Goal: Task Accomplishment & Management: Manage account settings

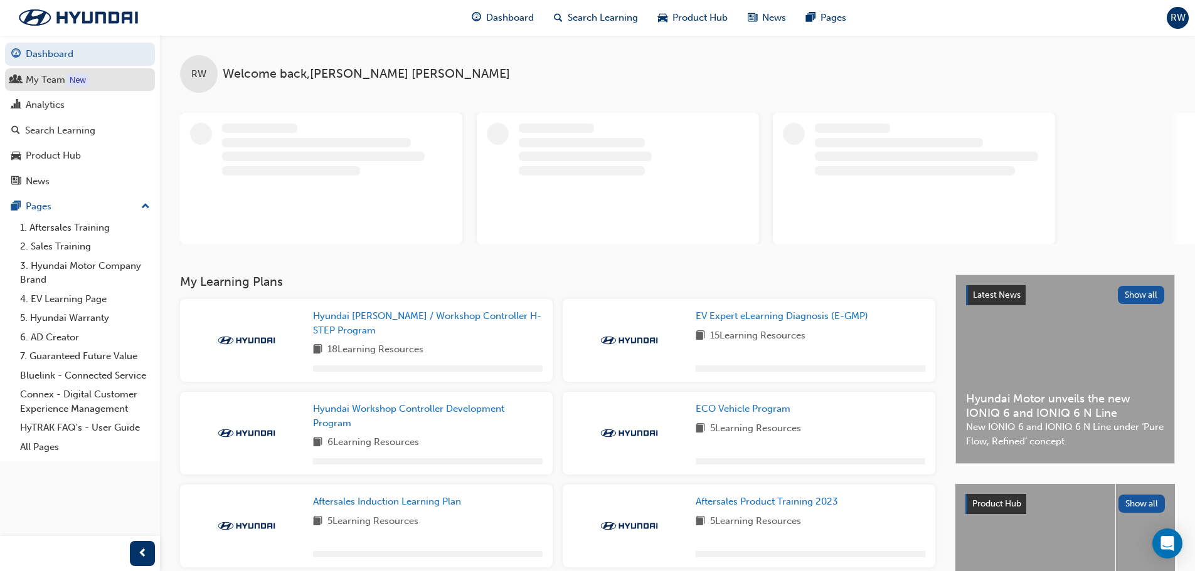
click at [65, 82] on div "My Team" at bounding box center [79, 80] width 137 height 16
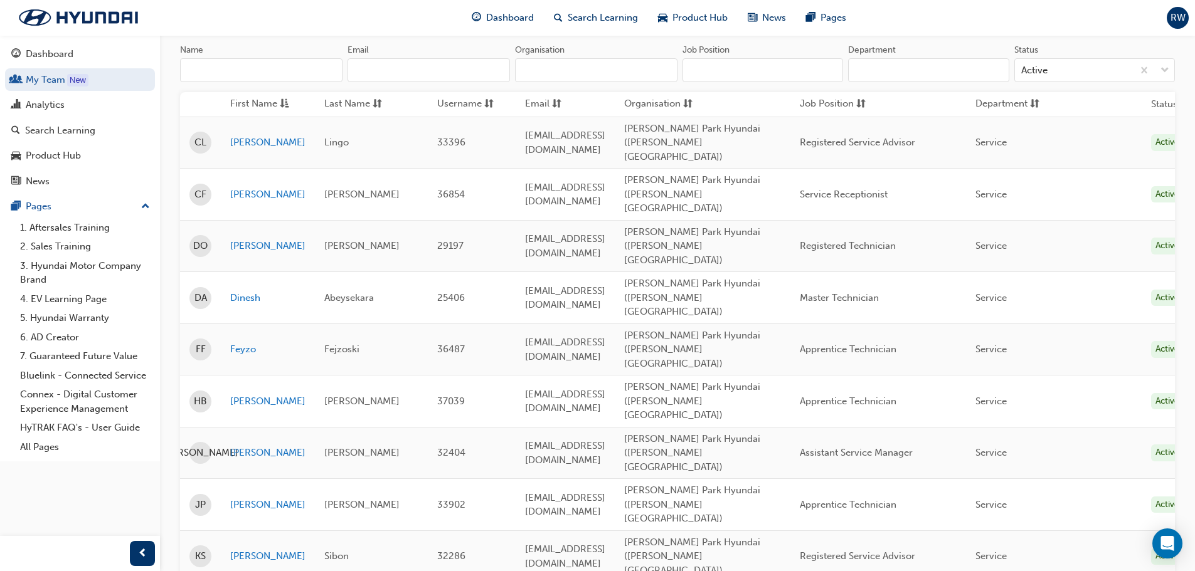
scroll to position [125, 0]
click at [252, 238] on link "[PERSON_NAME]" at bounding box center [267, 245] width 75 height 14
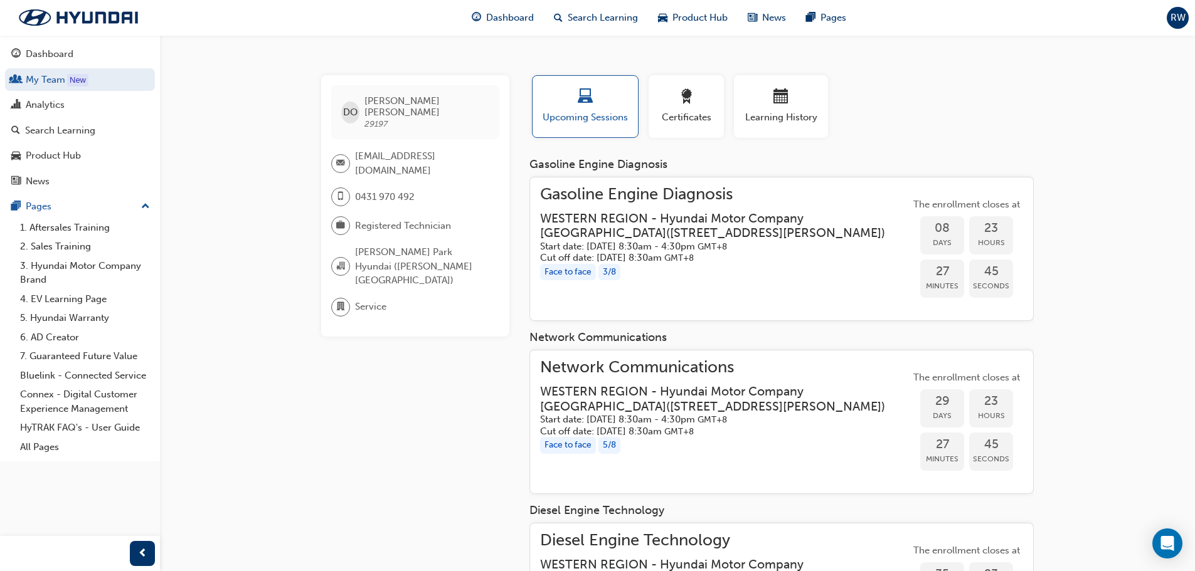
click at [381, 362] on div "DO [PERSON_NAME] 29197 [PERSON_NAME][EMAIL_ADDRESS][DOMAIN_NAME] 0431 970 492 R…" at bounding box center [425, 549] width 208 height 948
click at [50, 78] on link "My Team New" at bounding box center [80, 79] width 150 height 23
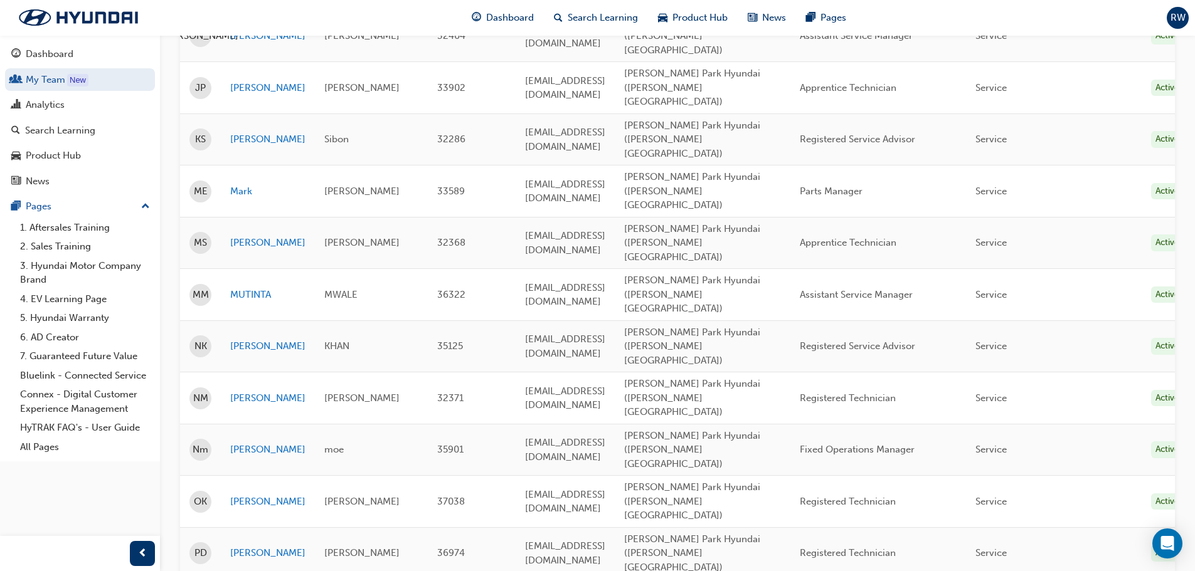
scroll to position [690, 0]
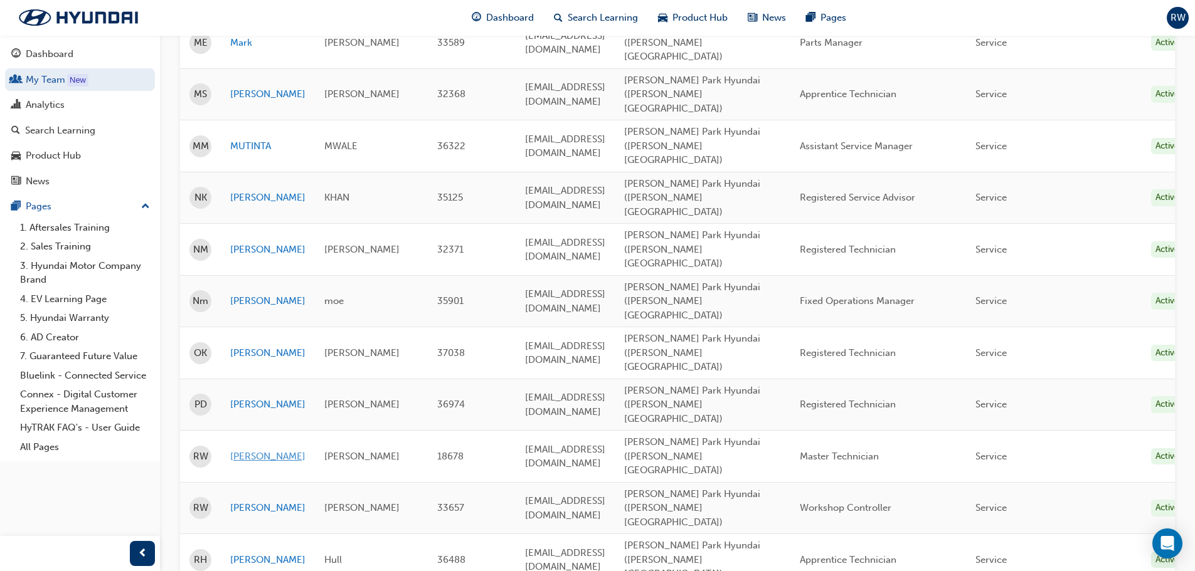
click at [245, 450] on link "[PERSON_NAME]" at bounding box center [267, 457] width 75 height 14
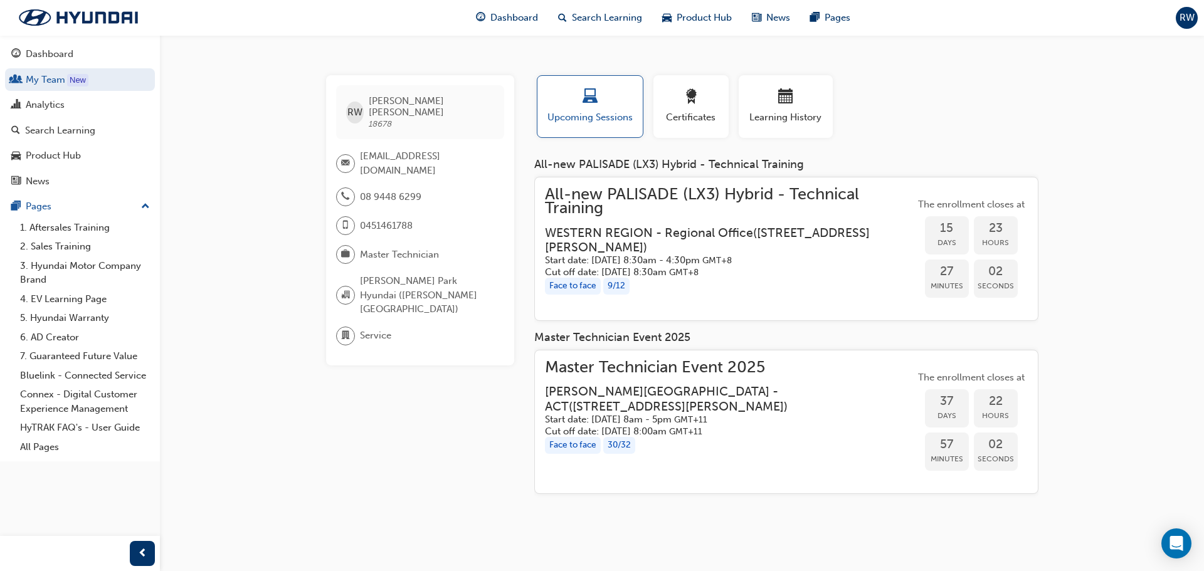
click at [677, 277] on h5 "Cut off date: [DATE] 8:30am GMT+8" at bounding box center [720, 272] width 350 height 12
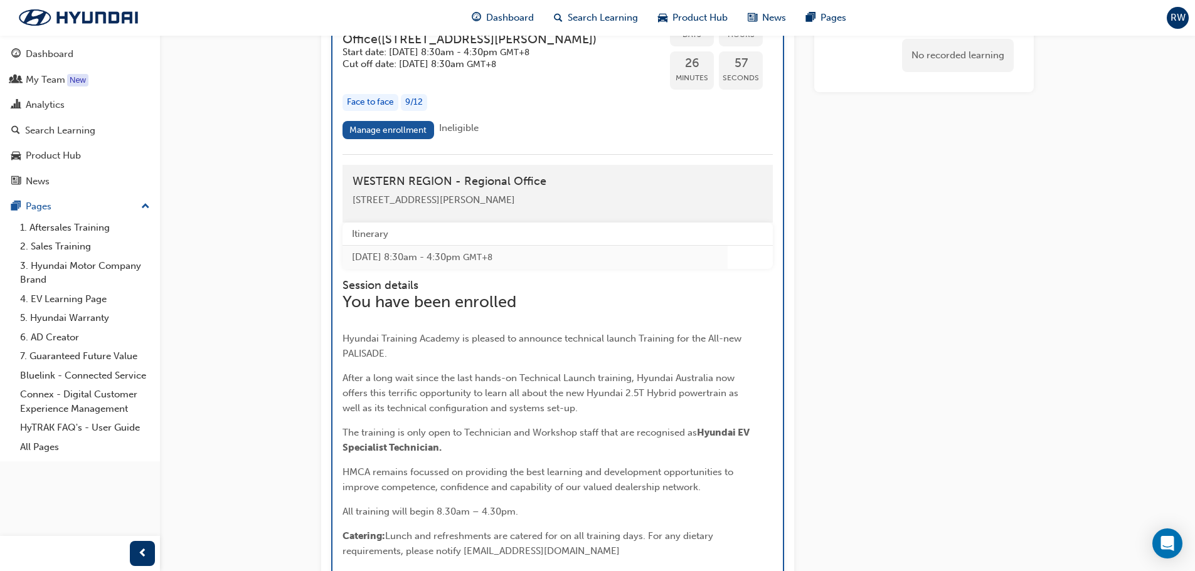
scroll to position [2083, 0]
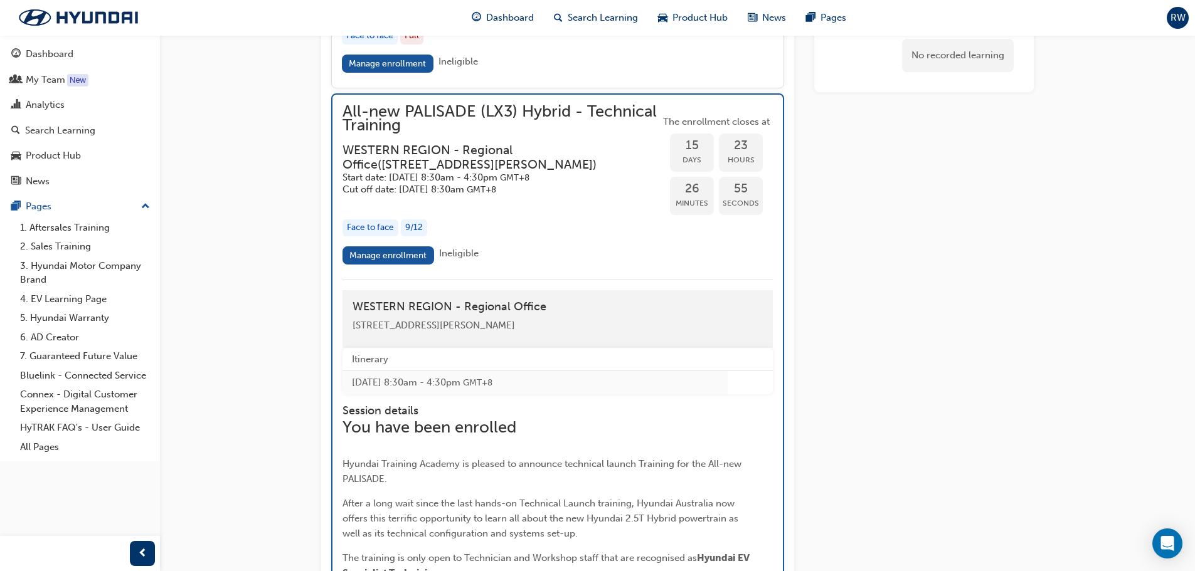
click at [386, 236] on div "Face to face" at bounding box center [370, 227] width 56 height 17
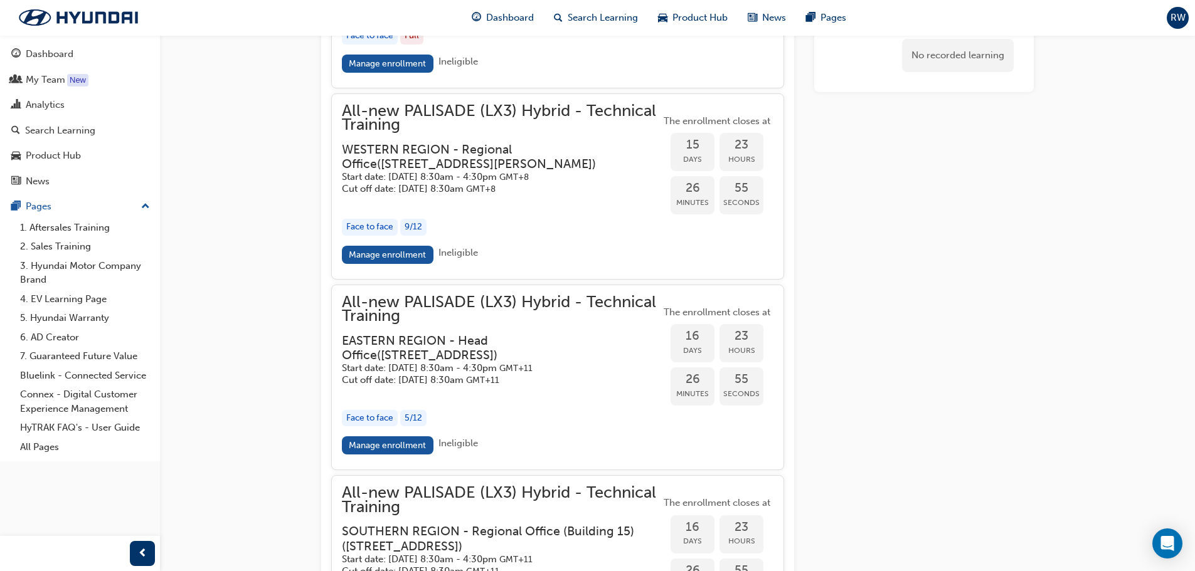
click at [415, 236] on div "9 / 12" at bounding box center [413, 227] width 26 height 17
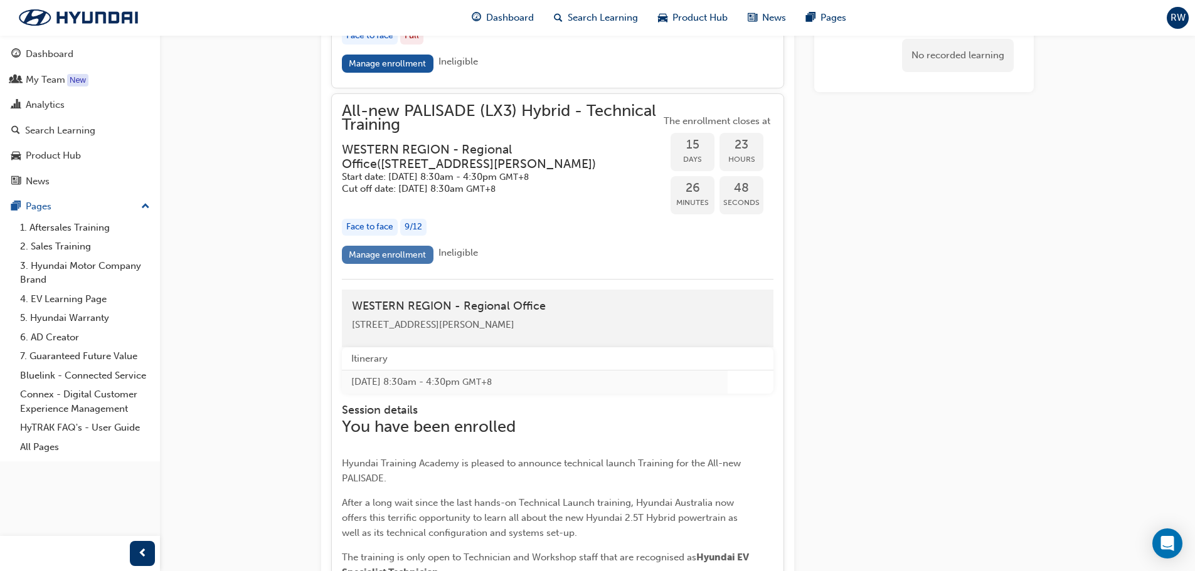
click at [411, 264] on link "Manage enrollment" at bounding box center [388, 255] width 92 height 18
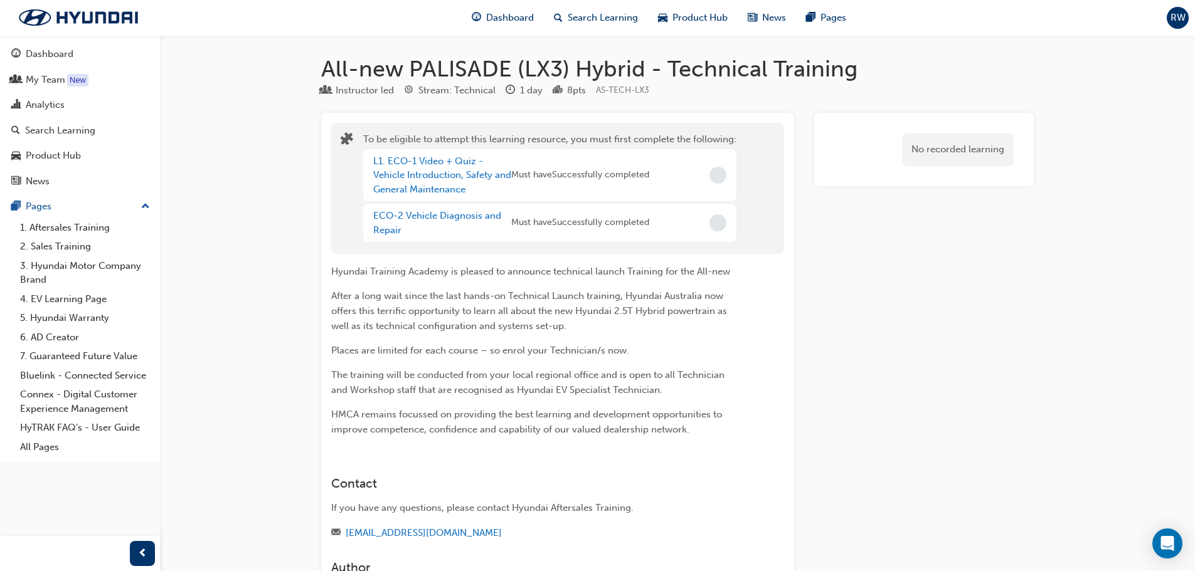
scroll to position [2083, 0]
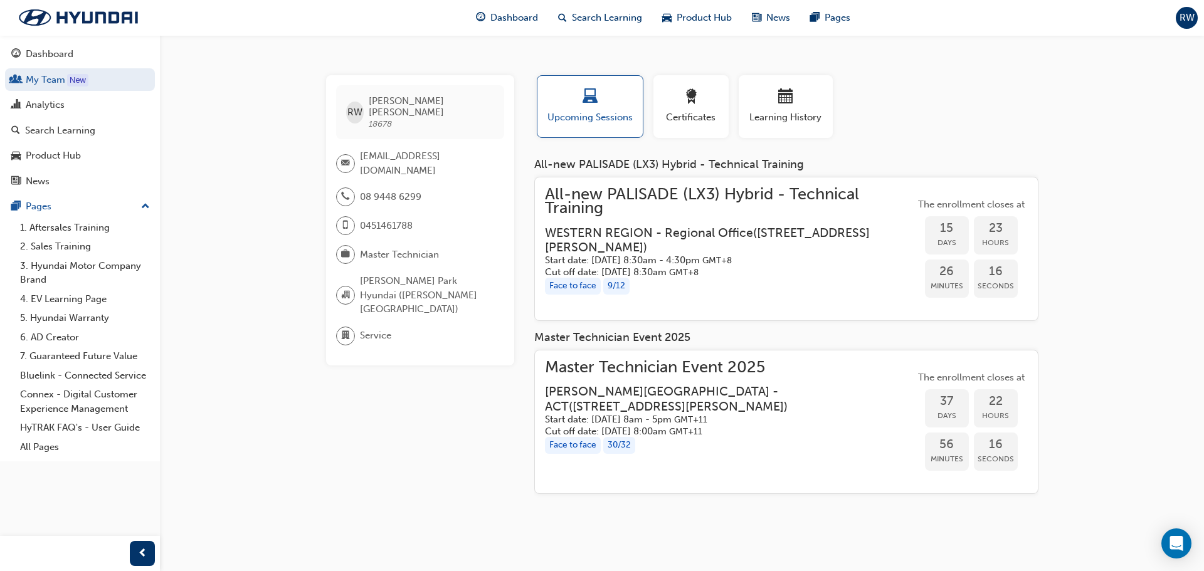
click at [649, 384] on div "Master Technician Event [STREET_ADDRESS][PERSON_NAME] ( [STREET_ADDRESS][PERSON…" at bounding box center [730, 399] width 370 height 76
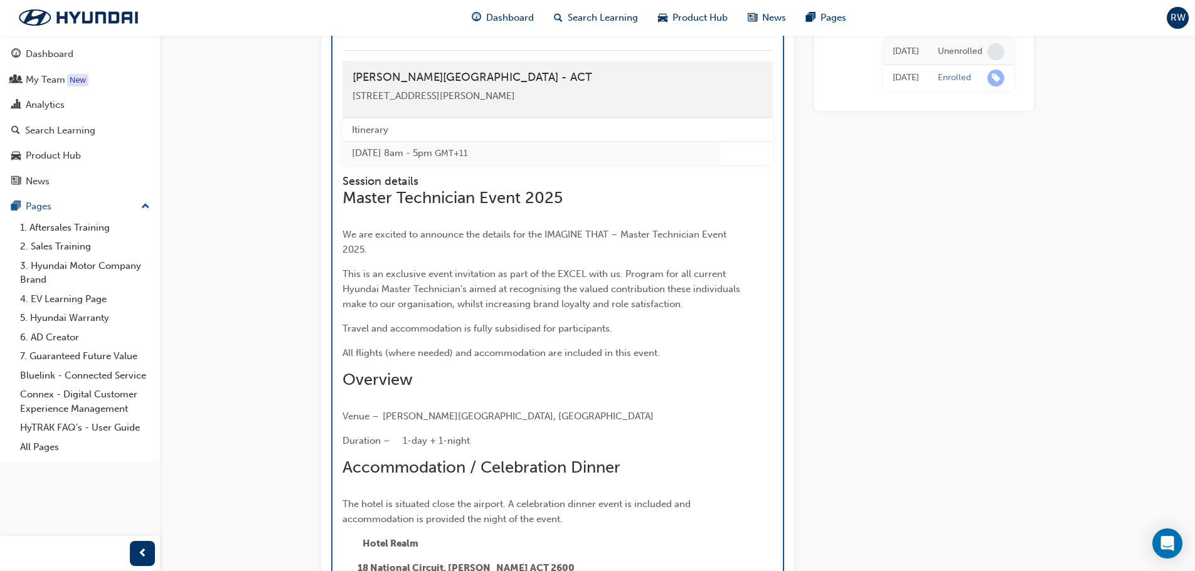
scroll to position [1860, 0]
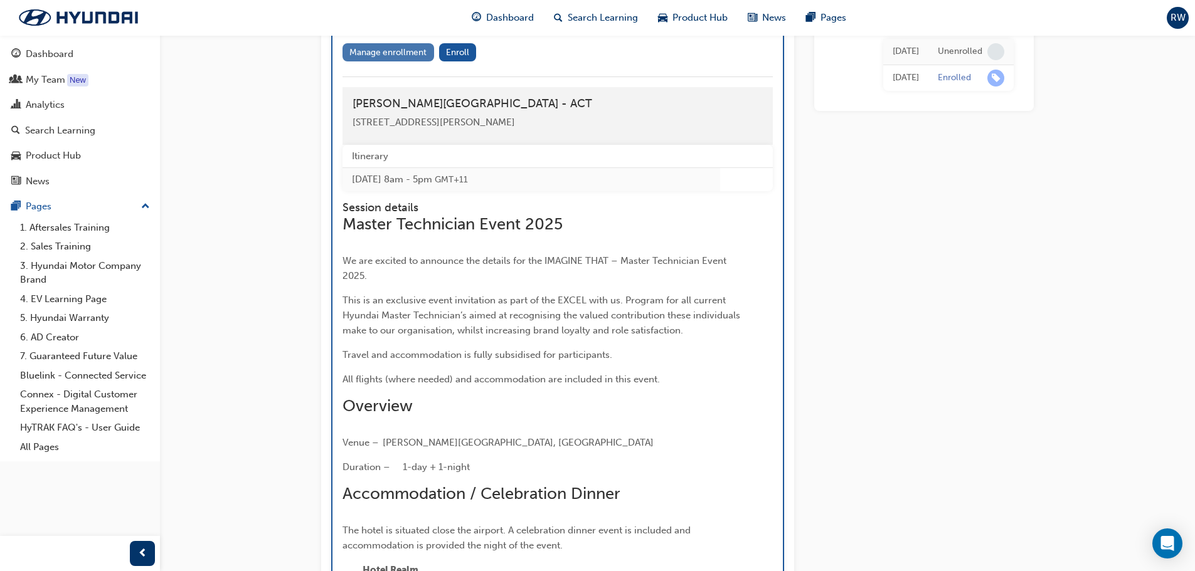
click at [399, 61] on link "Manage enrollment" at bounding box center [388, 52] width 92 height 18
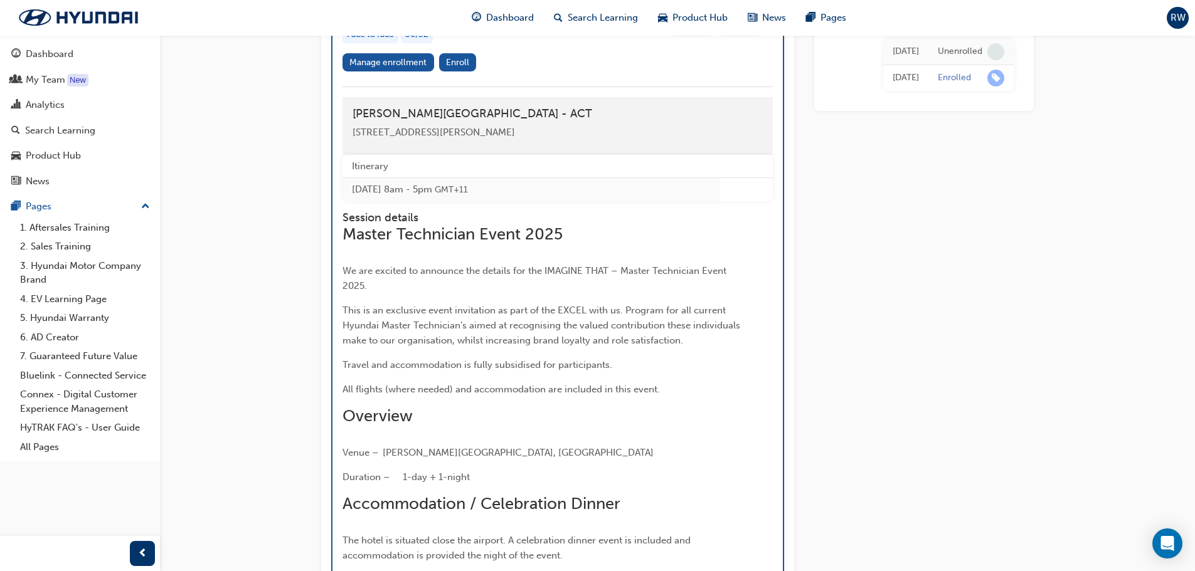
scroll to position [1672, 0]
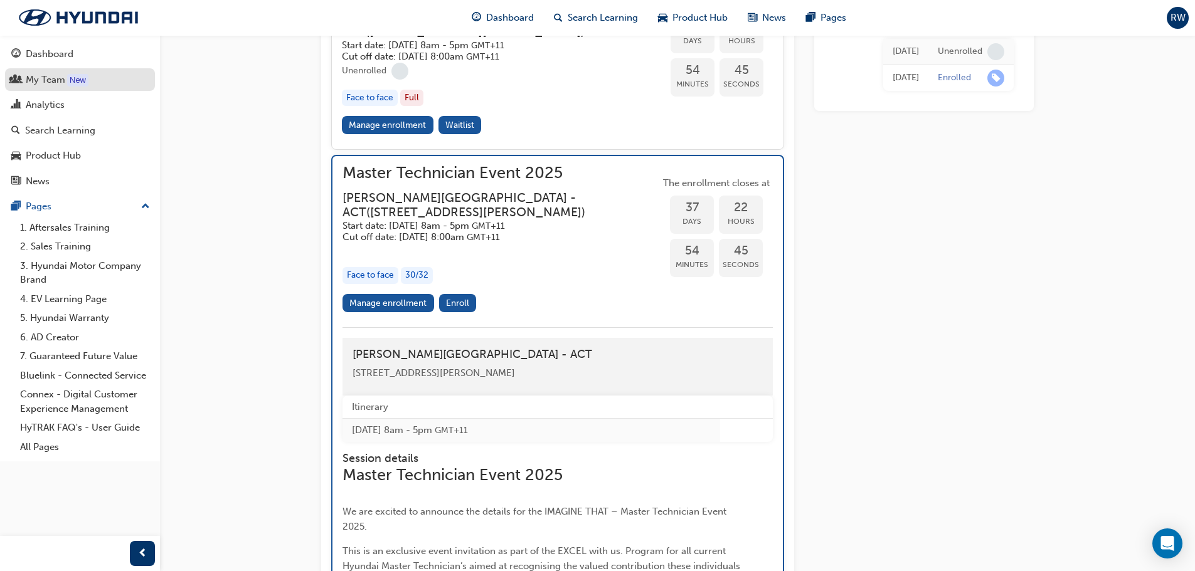
click at [57, 82] on div "My Team" at bounding box center [46, 80] width 40 height 14
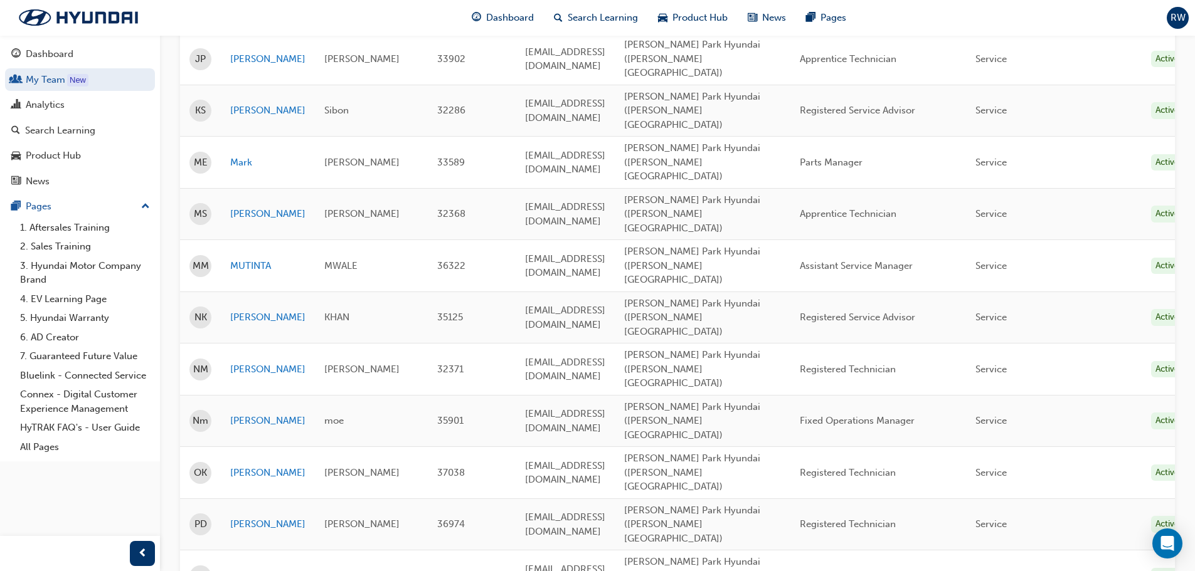
scroll to position [636, 0]
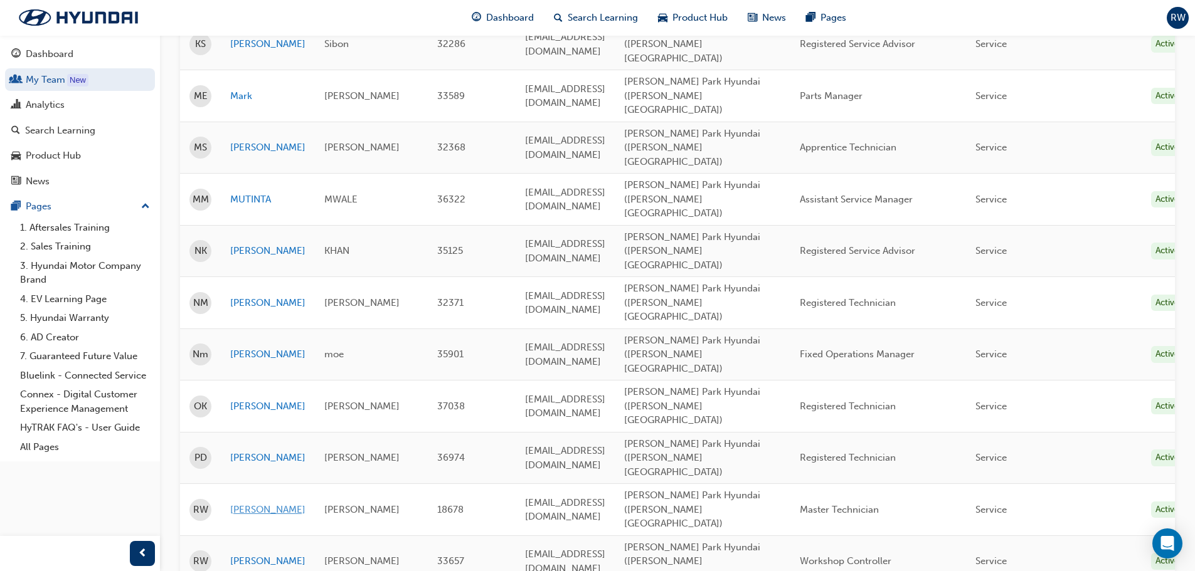
click at [247, 503] on link "[PERSON_NAME]" at bounding box center [267, 510] width 75 height 14
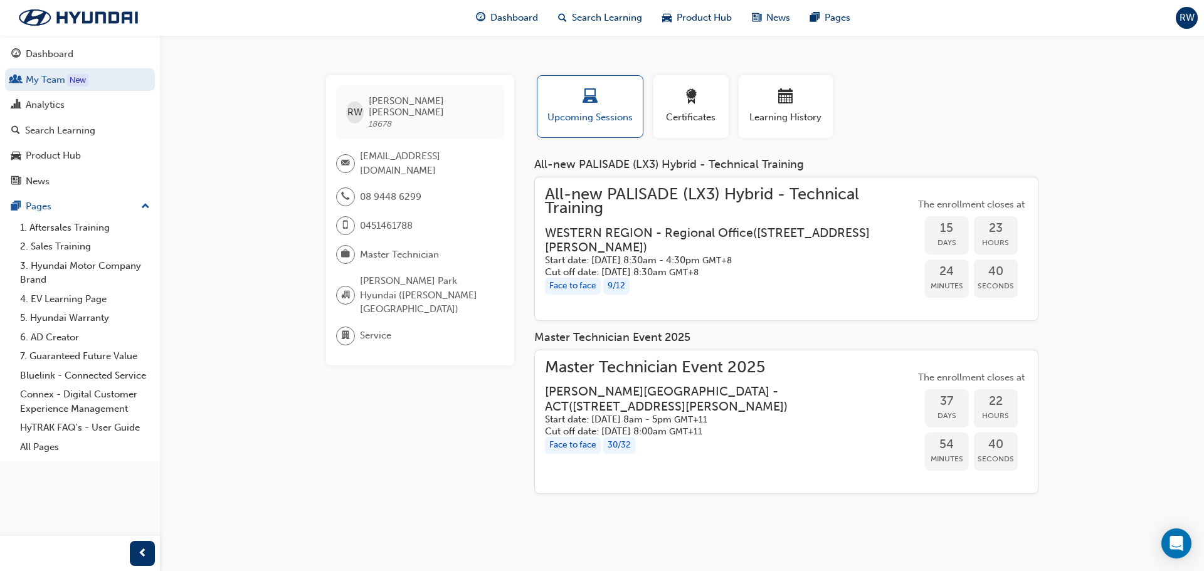
click at [731, 220] on div "All-new PALISADE (LX3) Hybrid - Technical Training WESTERN REGION - Regional Of…" at bounding box center [730, 232] width 370 height 91
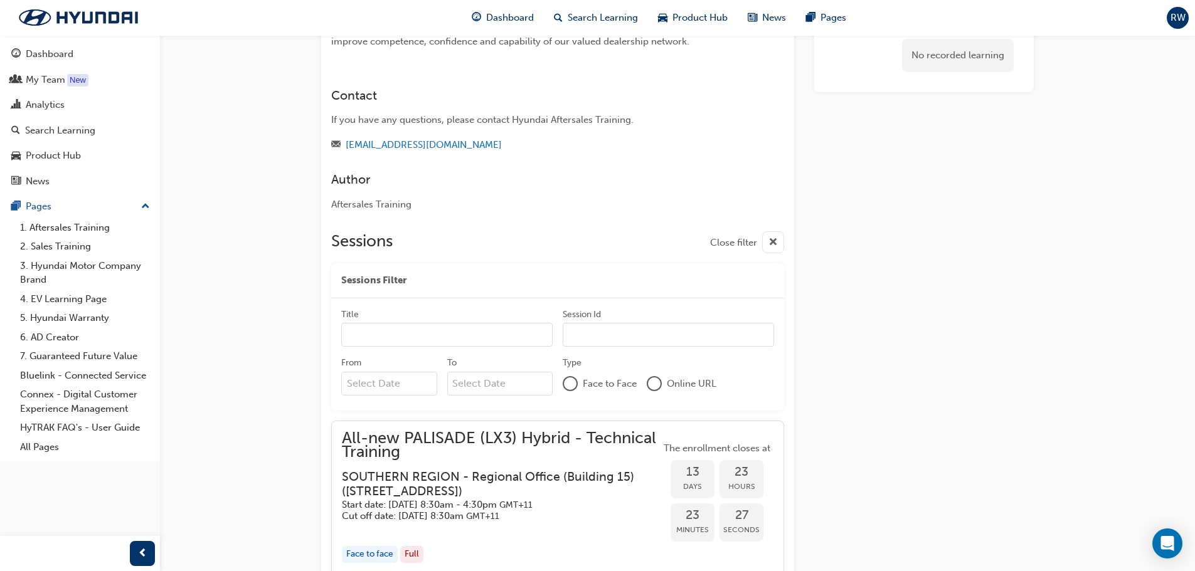
scroll to position [245, 0]
